Goal: Find specific page/section: Find specific page/section

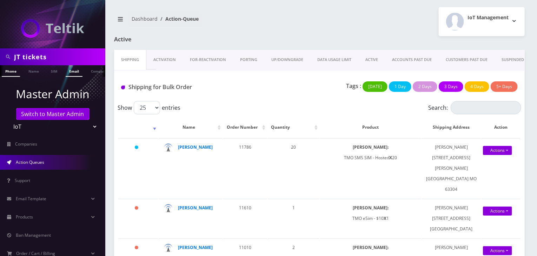
scroll to position [0, 4]
drag, startPoint x: 62, startPoint y: 53, endPoint x: 0, endPoint y: 59, distance: 62.1
click at [0, 59] on div "JT tickets" at bounding box center [52, 56] width 105 height 17
type input "nirvan"
click at [32, 71] on link "Name" at bounding box center [30, 71] width 18 height 12
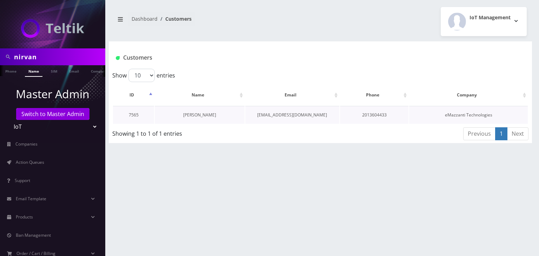
click at [200, 114] on link "[PERSON_NAME]" at bounding box center [199, 115] width 33 height 6
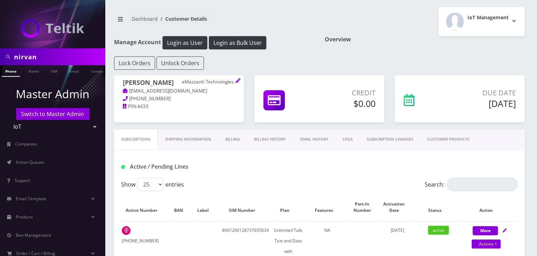
click at [444, 138] on link "CUSTOMER PRODUCTS" at bounding box center [448, 140] width 56 height 20
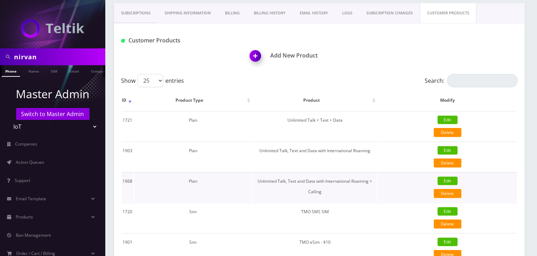
scroll to position [117, 0]
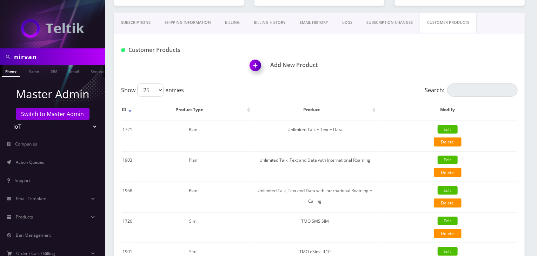
click at [142, 25] on link "Subscriptions" at bounding box center [136, 23] width 44 height 20
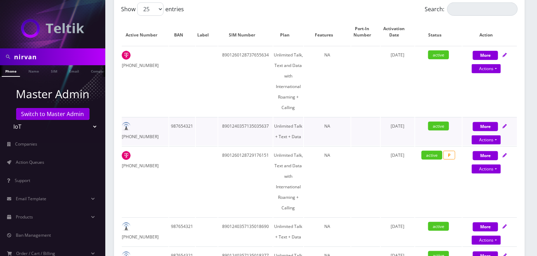
scroll to position [234, 0]
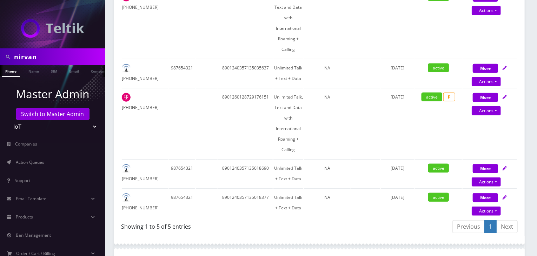
click at [0, 55] on div "nirvan" at bounding box center [52, 56] width 105 height 17
type input "danial"
click at [33, 71] on link "Name" at bounding box center [34, 71] width 18 height 12
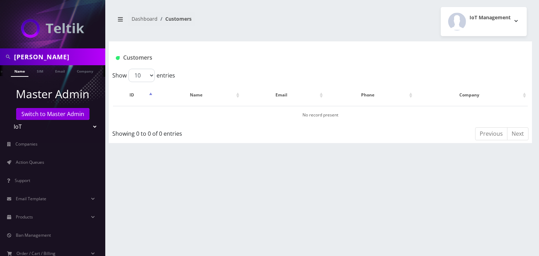
scroll to position [0, 18]
drag, startPoint x: 42, startPoint y: 55, endPoint x: 0, endPoint y: 55, distance: 42.1
click at [0, 55] on div "danial" at bounding box center [52, 56] width 105 height 17
type input "komail"
click at [15, 72] on link "Name" at bounding box center [16, 71] width 18 height 12
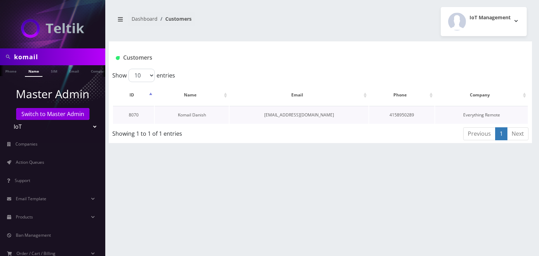
click at [202, 115] on link "Komail Danish" at bounding box center [192, 115] width 28 height 6
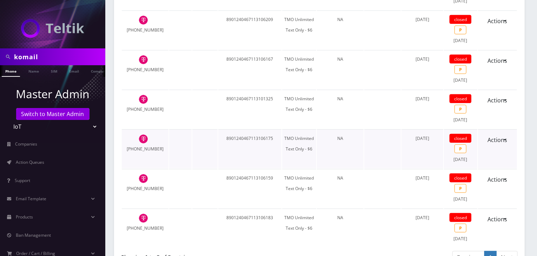
scroll to position [1697, 0]
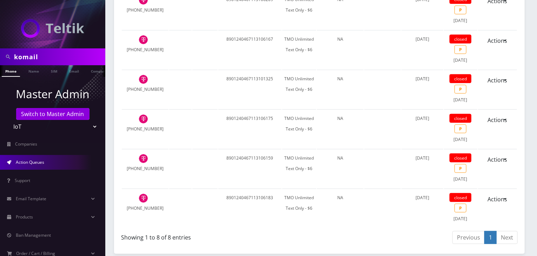
click at [52, 159] on link "Action Queues" at bounding box center [52, 162] width 105 height 15
